Goal: Information Seeking & Learning: Learn about a topic

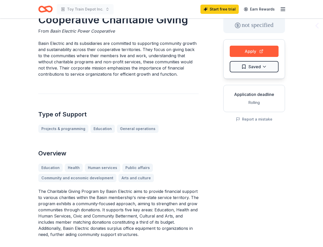
scroll to position [26, 0]
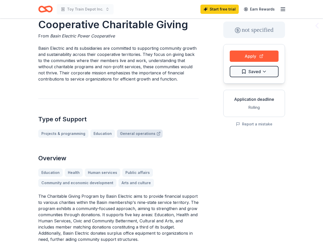
click at [136, 132] on link "General operations" at bounding box center [140, 134] width 46 height 8
click at [128, 133] on link "General operations" at bounding box center [140, 134] width 46 height 8
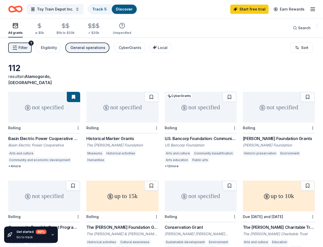
click at [16, 164] on div "+ 4 more" at bounding box center [44, 166] width 72 height 4
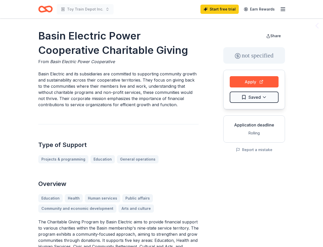
drag, startPoint x: 120, startPoint y: 105, endPoint x: 129, endPoint y: 106, distance: 9.0
click at [129, 106] on p "Basin Electric and its subsidiaries are committed to supporting community growt…" at bounding box center [118, 89] width 160 height 37
drag, startPoint x: 234, startPoint y: 207, endPoint x: 234, endPoint y: 192, distance: 15.4
click at [234, 207] on div "Share not specified Apply Saved Application deadline Rolling Report a mistake" at bounding box center [254, 206] width 62 height 354
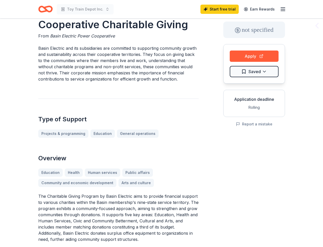
scroll to position [51, 0]
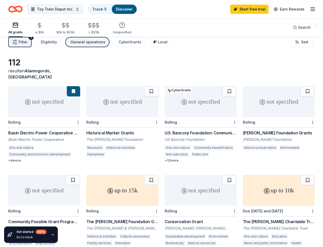
scroll to position [5, 0]
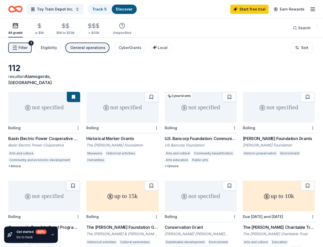
scroll to position [5, 0]
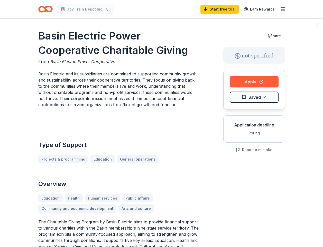
scroll to position [26, 0]
